Goal: Check status: Check status

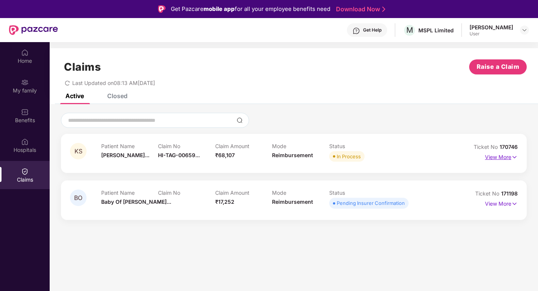
click at [509, 159] on p "View More" at bounding box center [501, 156] width 33 height 10
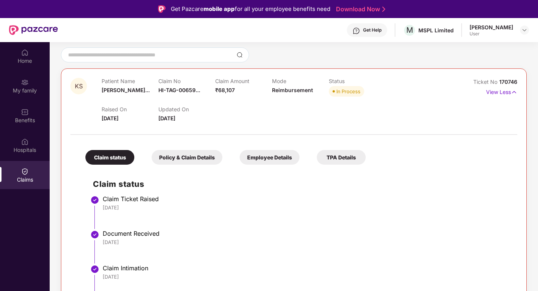
scroll to position [28, 0]
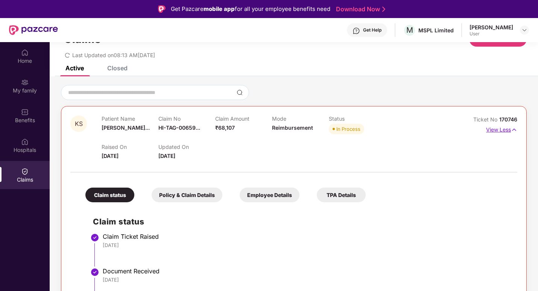
click at [504, 131] on p "View Less" at bounding box center [502, 129] width 31 height 10
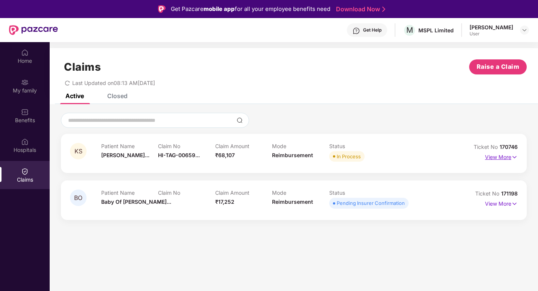
scroll to position [0, 0]
click at [510, 203] on p "View More" at bounding box center [501, 203] width 33 height 10
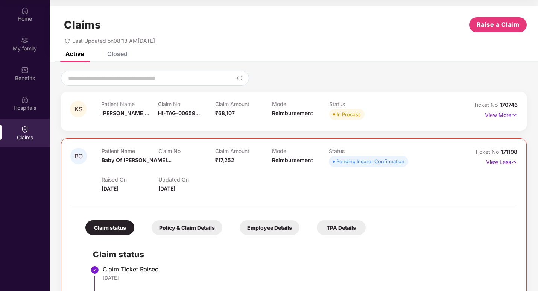
scroll to position [5, 0]
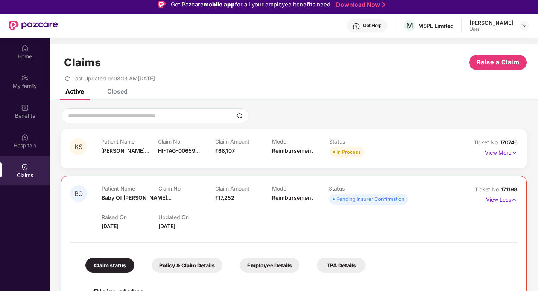
click at [495, 200] on p "View Less" at bounding box center [502, 199] width 31 height 10
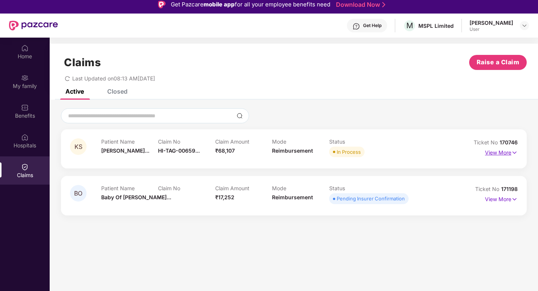
click at [501, 155] on p "View More" at bounding box center [501, 152] width 33 height 10
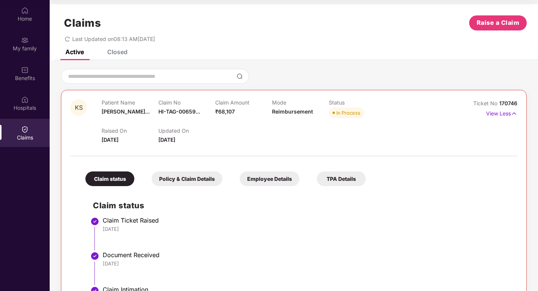
scroll to position [0, 0]
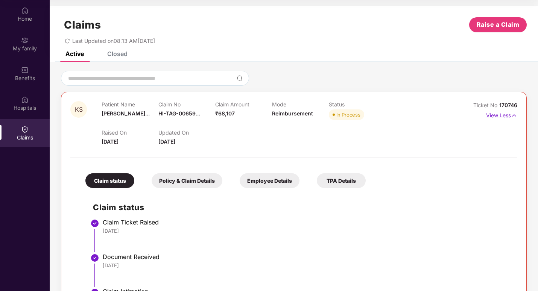
click at [506, 114] on p "View Less" at bounding box center [502, 115] width 31 height 10
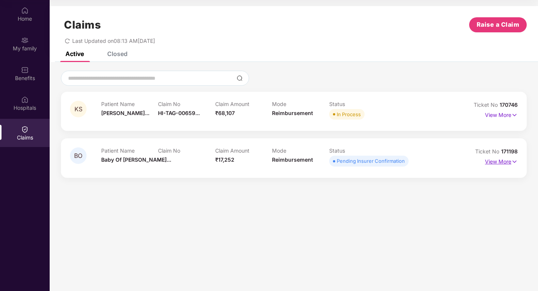
click at [493, 162] on p "View More" at bounding box center [501, 161] width 33 height 10
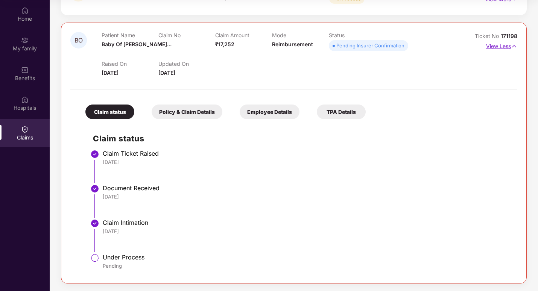
scroll to position [41, 0]
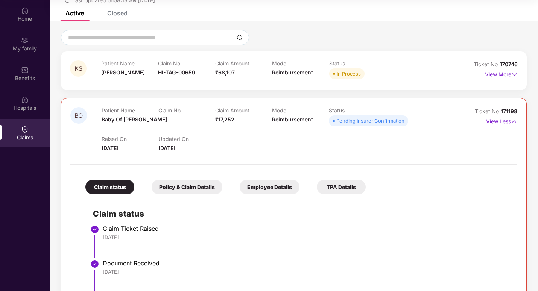
click at [504, 122] on p "View Less" at bounding box center [502, 121] width 31 height 10
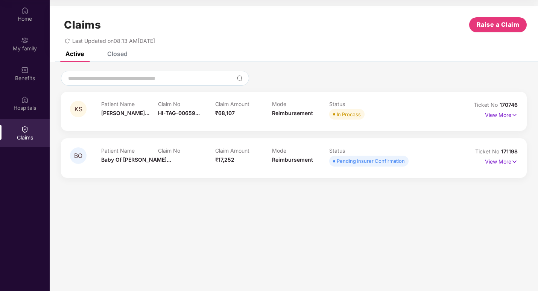
scroll to position [0, 0]
click at [491, 115] on p "View More" at bounding box center [501, 114] width 33 height 10
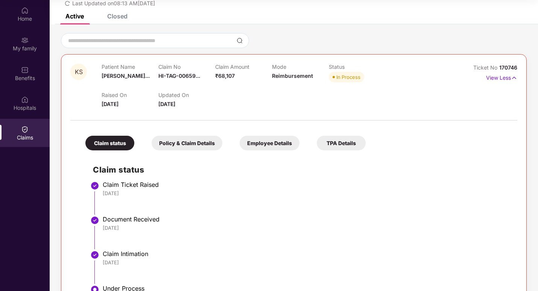
scroll to position [28, 0]
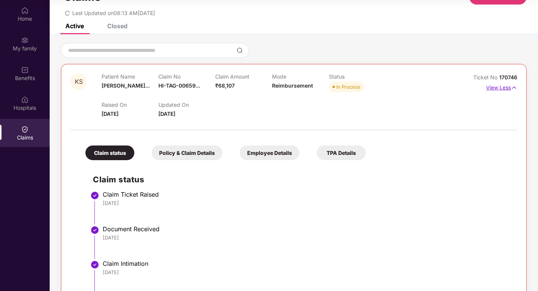
click at [503, 88] on p "View Less" at bounding box center [502, 87] width 31 height 10
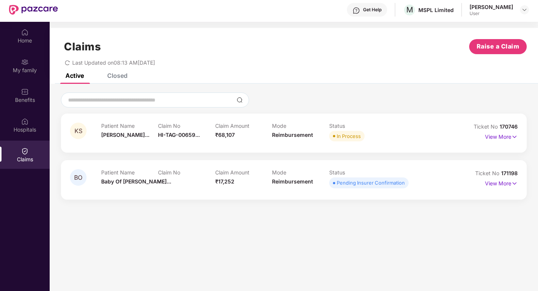
scroll to position [0, 0]
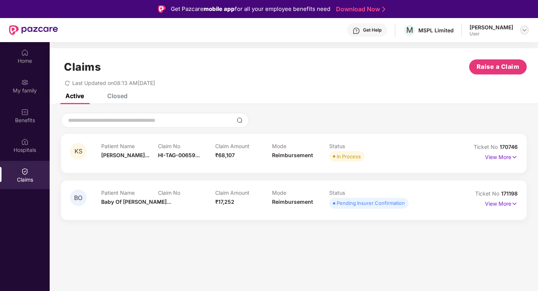
click at [524, 28] on img at bounding box center [525, 30] width 6 height 6
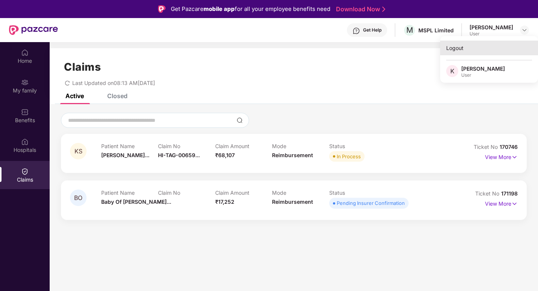
click at [456, 48] on div "Logout" at bounding box center [490, 48] width 98 height 15
